Goal: Communication & Community: Answer question/provide support

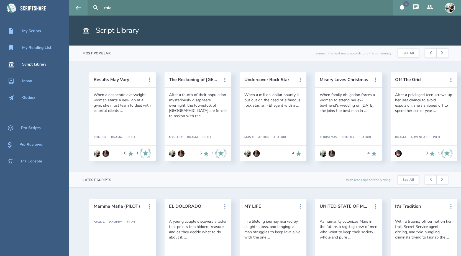
click at [402, 12] on button "1" at bounding box center [402, 8] width 14 height 16
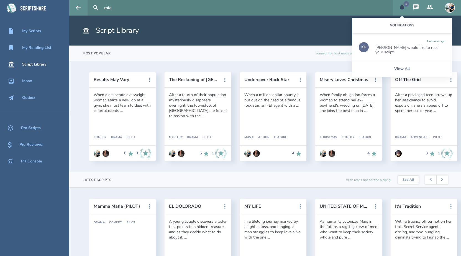
click at [395, 47] on div "[PERSON_NAME] would like to read your script" at bounding box center [410, 49] width 70 height 9
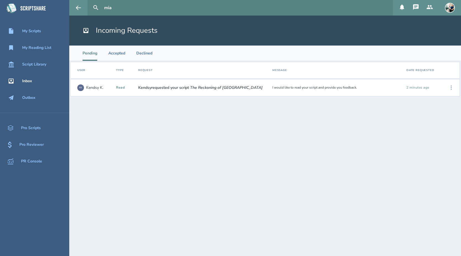
click at [452, 88] on icon at bounding box center [451, 87] width 1 height 4
click at [424, 90] on div "Accept" at bounding box center [434, 87] width 34 height 12
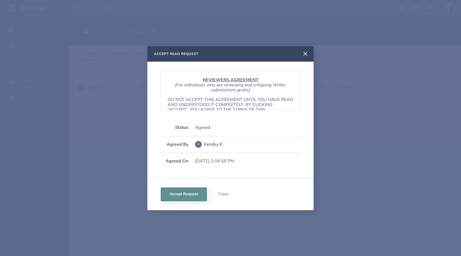
scroll to position [336, 0]
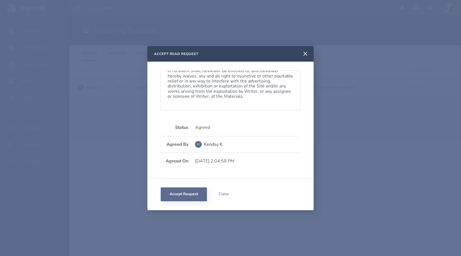
click at [179, 193] on button "Accept Request" at bounding box center [184, 194] width 46 height 14
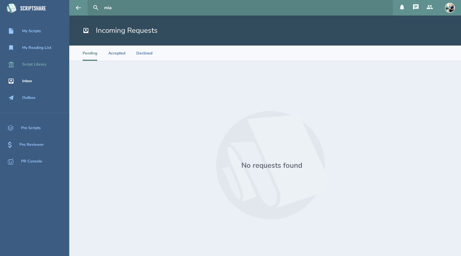
click at [41, 63] on div "Script Library" at bounding box center [34, 64] width 24 height 4
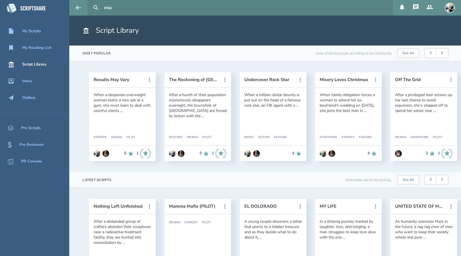
scroll to position [90, 0]
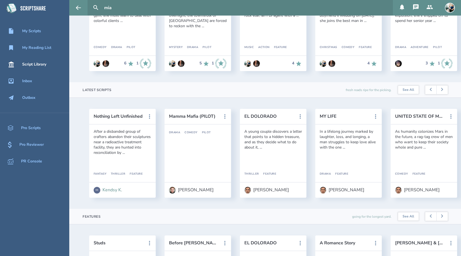
click at [112, 189] on div "Kendsy K." at bounding box center [113, 189] width 20 height 5
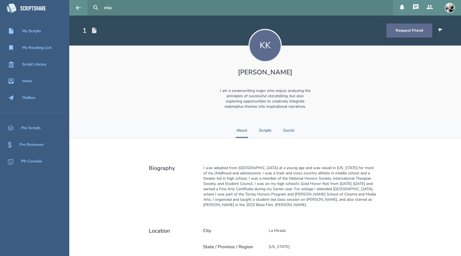
click at [396, 33] on button "Request Friend" at bounding box center [410, 31] width 46 height 14
click at [121, 6] on input "mia" at bounding box center [246, 8] width 289 height 16
click at [90, 2] on button at bounding box center [96, 8] width 12 height 12
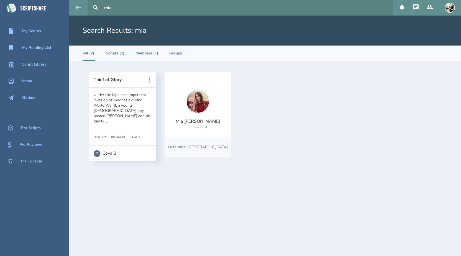
click at [196, 97] on img at bounding box center [198, 101] width 24 height 24
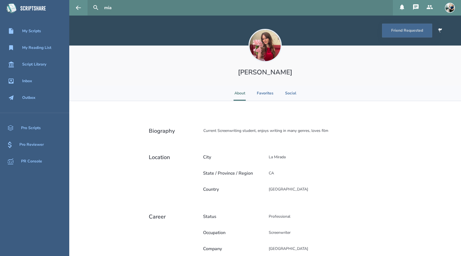
click at [129, 9] on input "mia" at bounding box center [246, 8] width 289 height 16
click at [44, 62] on div "Script Library" at bounding box center [34, 64] width 24 height 4
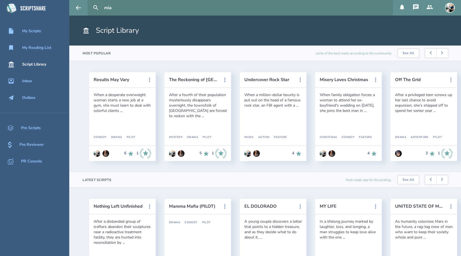
click at [127, 9] on input "mia" at bounding box center [246, 8] width 289 height 16
type input "m"
click at [36, 32] on div "My Scripts" at bounding box center [31, 31] width 19 height 4
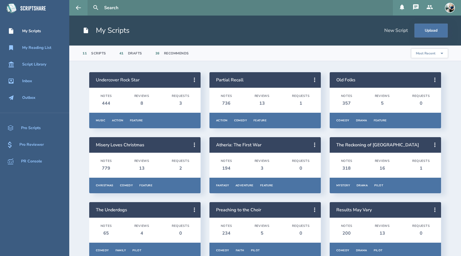
click at [136, 80] on link "Undercover Rock Star" at bounding box center [118, 80] width 44 height 6
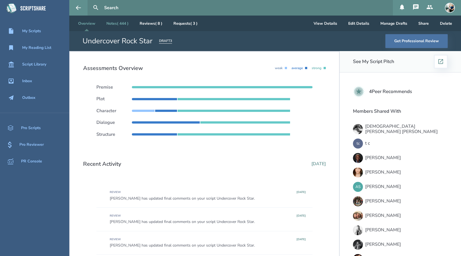
click at [120, 23] on link "Notes ( 444 )" at bounding box center [117, 24] width 31 height 16
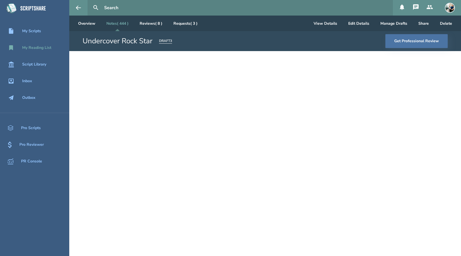
click at [41, 46] on div "My Reading List" at bounding box center [36, 47] width 29 height 4
